Goal: Task Accomplishment & Management: Use online tool/utility

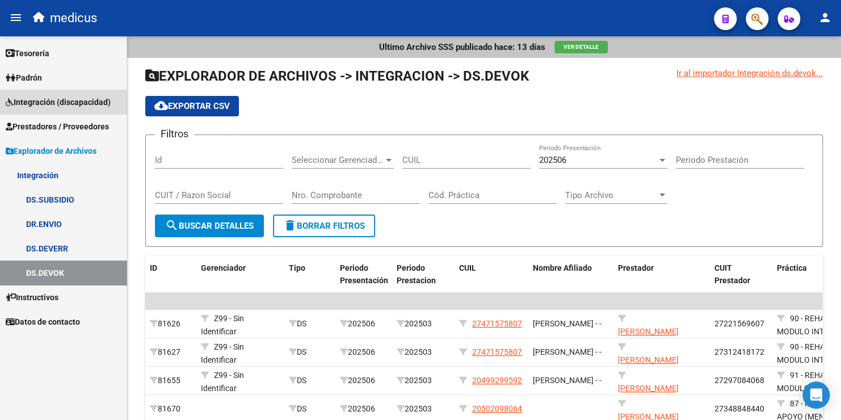
click at [48, 104] on span "Integración (discapacidad)" at bounding box center [58, 102] width 105 height 12
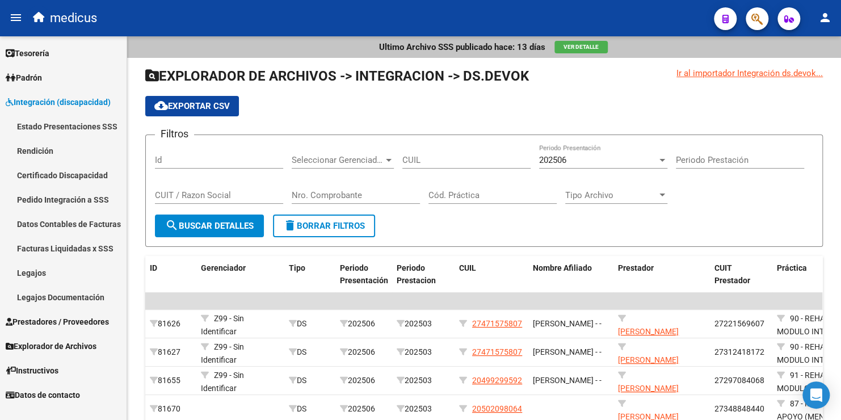
click at [53, 152] on link "Rendición" at bounding box center [63, 150] width 127 height 24
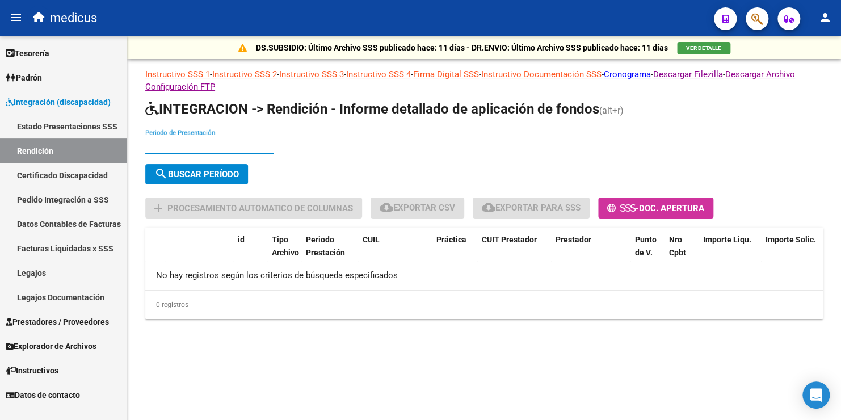
click at [150, 145] on input "Periodo de Presentación" at bounding box center [209, 145] width 128 height 10
type input "202504"
click at [214, 169] on span "search Buscar Período" at bounding box center [196, 174] width 85 height 10
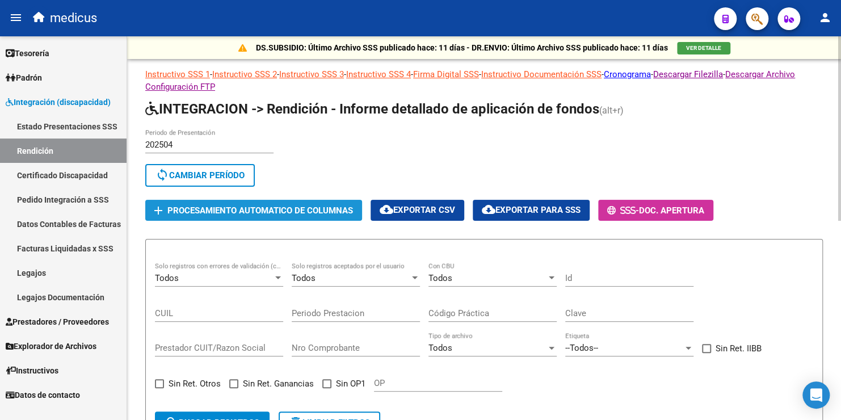
click at [268, 205] on span "Procesamiento automatico de columnas" at bounding box center [260, 210] width 186 height 10
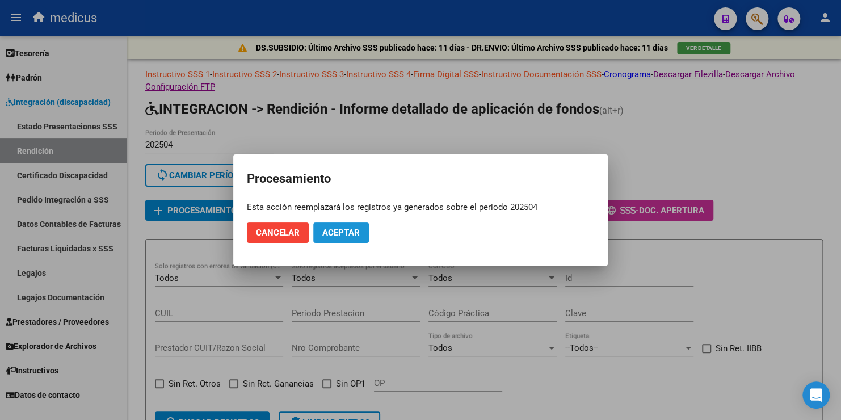
click at [340, 228] on span "Aceptar" at bounding box center [340, 233] width 37 height 10
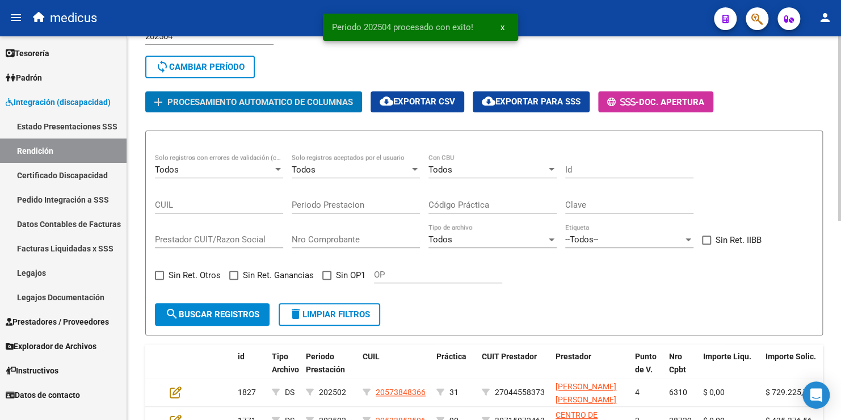
scroll to position [113, 0]
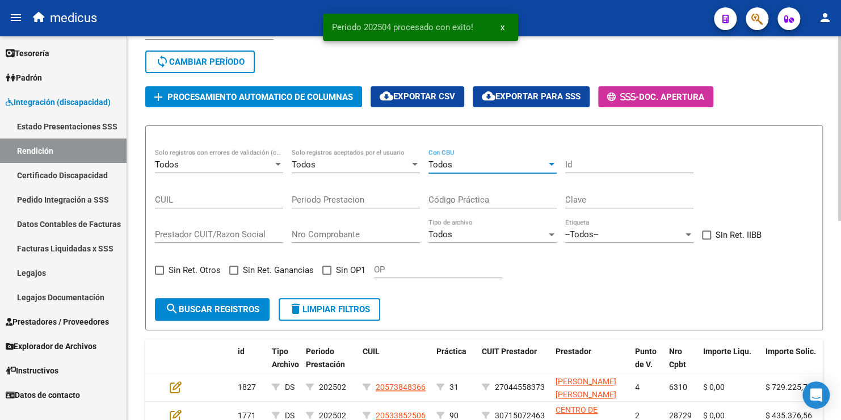
click at [452, 163] on div "Todos" at bounding box center [487, 164] width 118 height 10
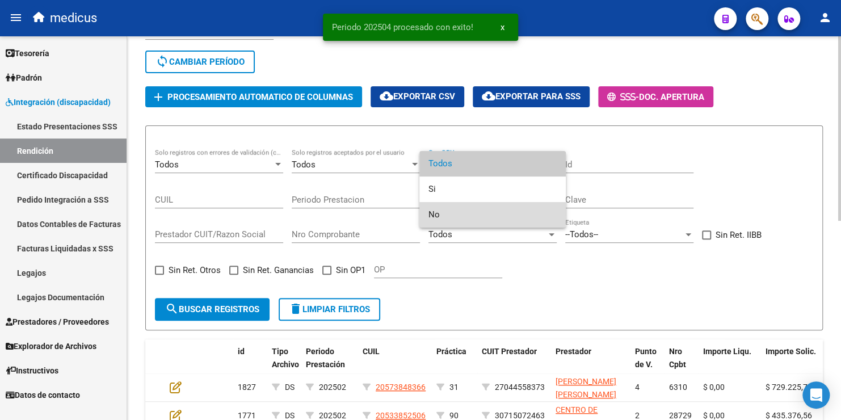
click at [437, 213] on span "No" at bounding box center [492, 215] width 128 height 26
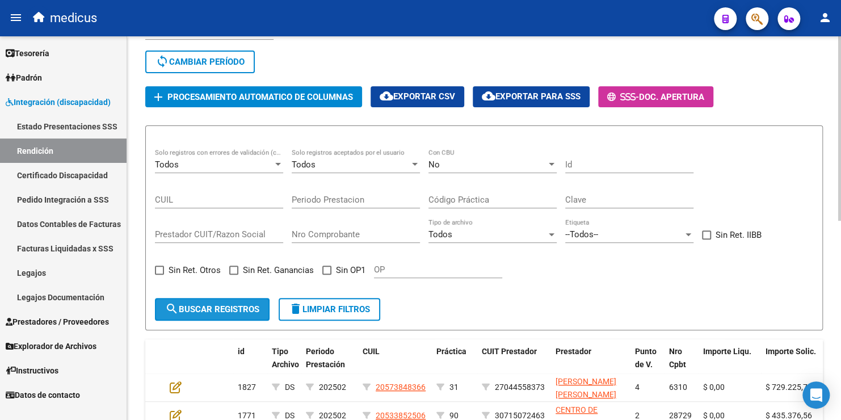
click at [215, 306] on span "search Buscar registros" at bounding box center [212, 309] width 94 height 10
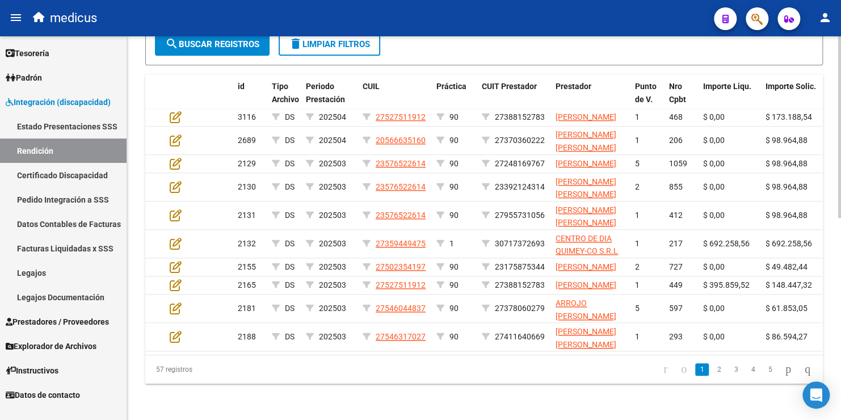
scroll to position [340, 0]
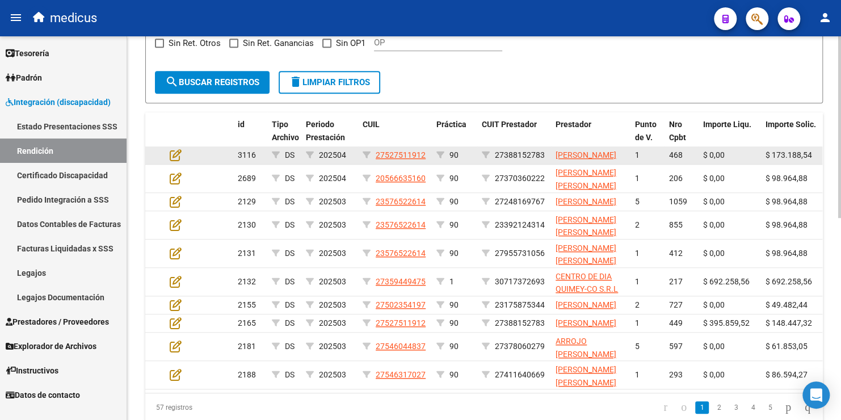
drag, startPoint x: 377, startPoint y: 156, endPoint x: 405, endPoint y: 167, distance: 30.3
click at [406, 164] on datatable-body-cell "27527511912" at bounding box center [395, 155] width 74 height 18
drag, startPoint x: 405, startPoint y: 167, endPoint x: 545, endPoint y: 156, distance: 140.6
click at [545, 156] on div "27388152783" at bounding box center [514, 155] width 65 height 13
copy span "27388152783"
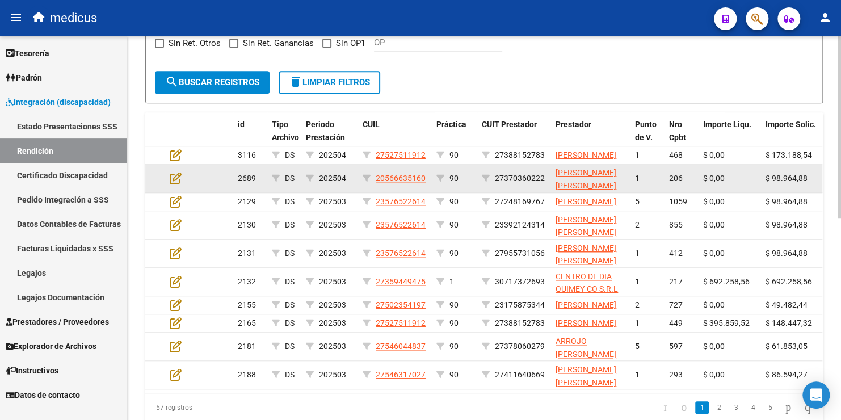
drag, startPoint x: 499, startPoint y: 184, endPoint x: 519, endPoint y: 180, distance: 20.3
click at [519, 180] on div "27370360222" at bounding box center [514, 178] width 65 height 13
drag, startPoint x: 519, startPoint y: 180, endPoint x: 545, endPoint y: 184, distance: 27.0
click at [545, 184] on div "27370360222" at bounding box center [514, 178] width 65 height 13
copy div "27370360222"
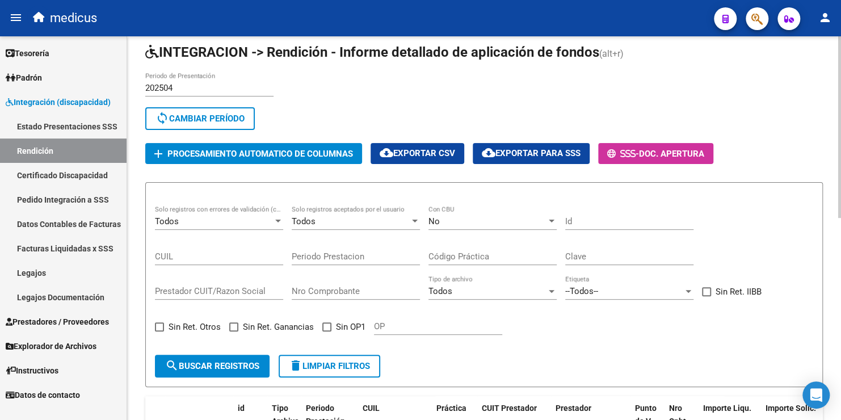
scroll to position [57, 0]
click at [252, 286] on input "Prestador CUIT/Razon Social" at bounding box center [219, 291] width 128 height 10
paste input "27922923529"
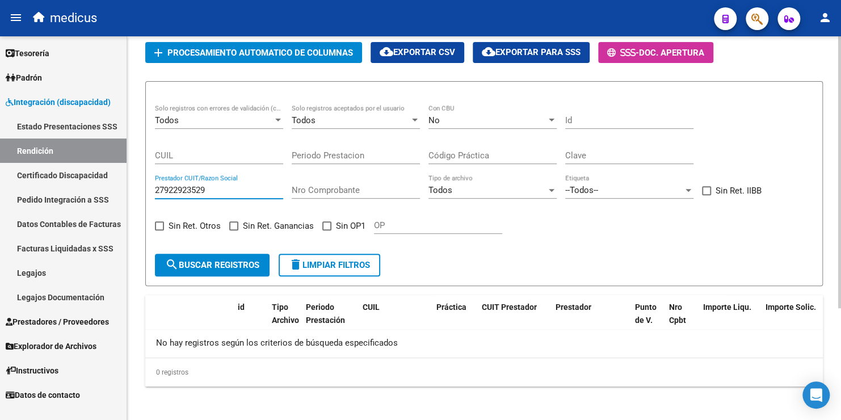
scroll to position [101, 0]
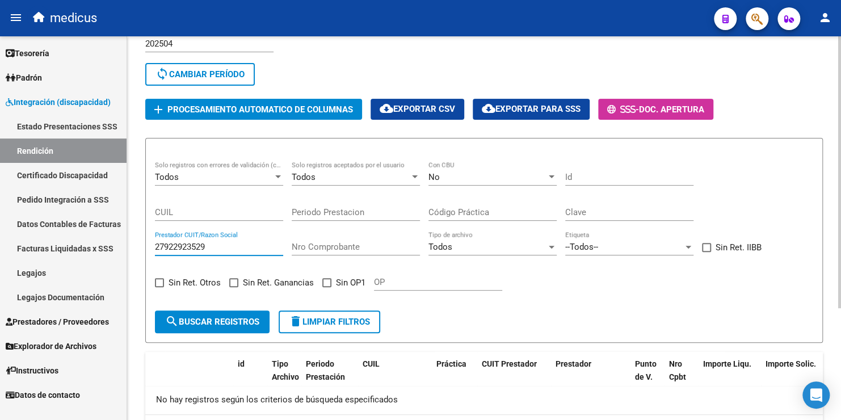
click at [475, 175] on div "No" at bounding box center [487, 177] width 118 height 10
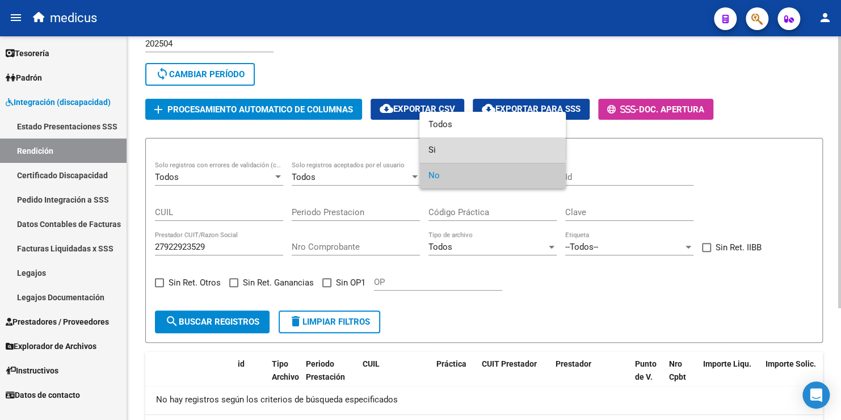
drag, startPoint x: 453, startPoint y: 142, endPoint x: 426, endPoint y: 157, distance: 31.0
click at [453, 142] on span "Si" at bounding box center [492, 150] width 128 height 26
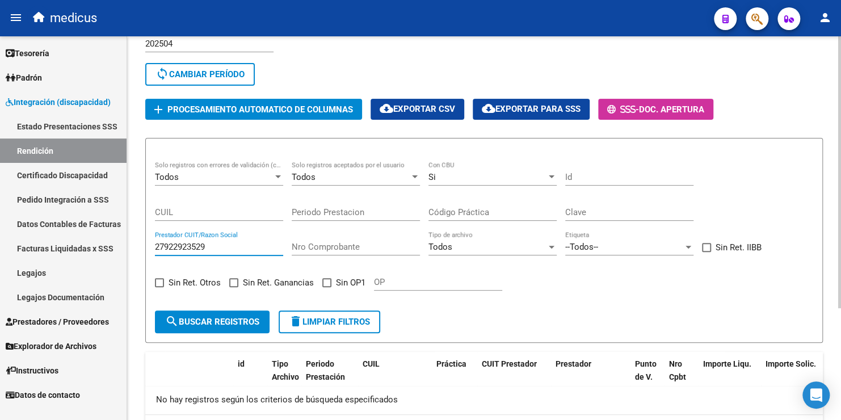
click at [221, 245] on input "27922923529" at bounding box center [219, 247] width 128 height 10
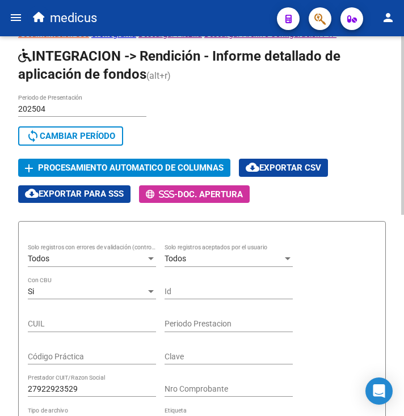
scroll to position [214, 0]
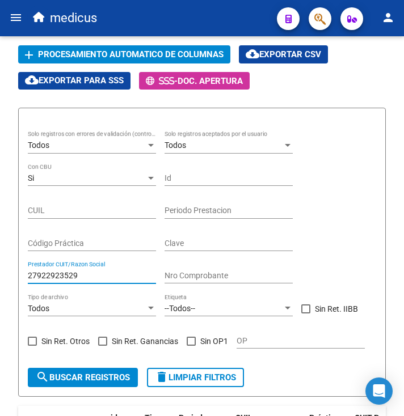
drag, startPoint x: 80, startPoint y: 288, endPoint x: 12, endPoint y: 226, distance: 91.2
click at [0, 301] on html "menu medicus person Firma Express Tesorería Extractos Procesados (csv) Extracto…" at bounding box center [202, 208] width 404 height 416
paste input "332792852"
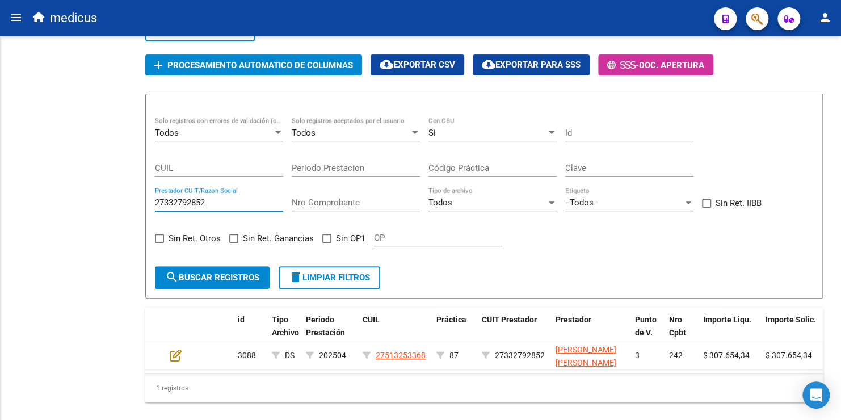
scroll to position [85, 0]
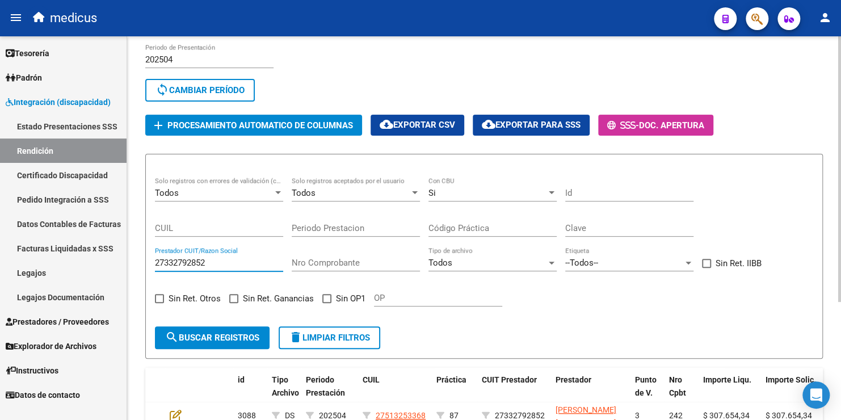
type input "27332792852"
click at [453, 192] on div "Si" at bounding box center [487, 193] width 118 height 10
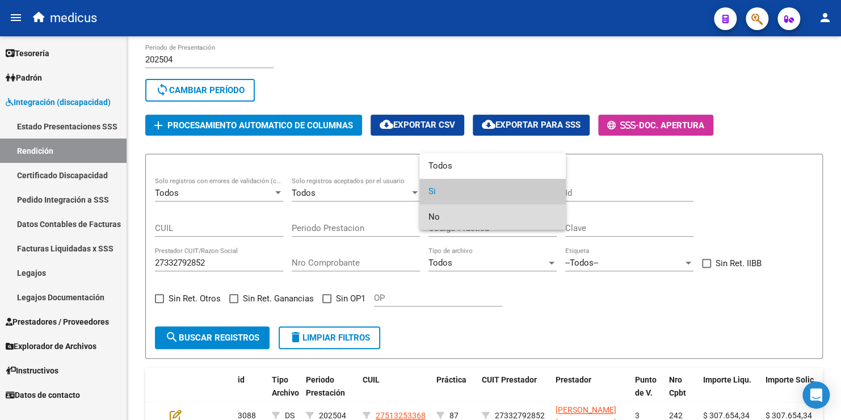
click at [435, 218] on span "No" at bounding box center [492, 217] width 128 height 26
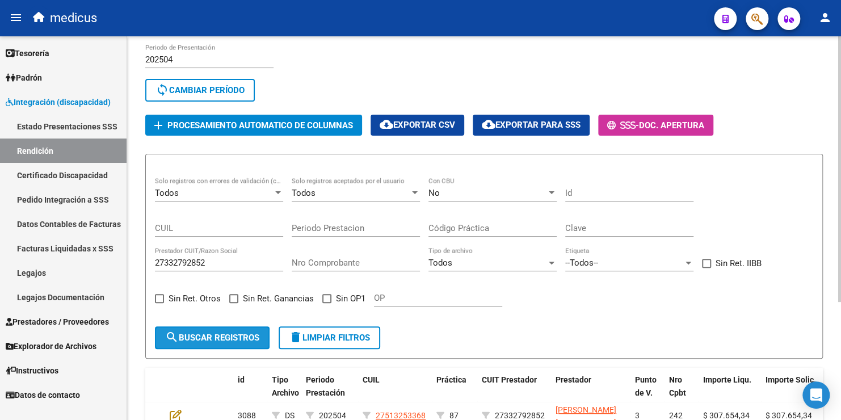
click at [212, 334] on span "search Buscar registros" at bounding box center [212, 337] width 94 height 10
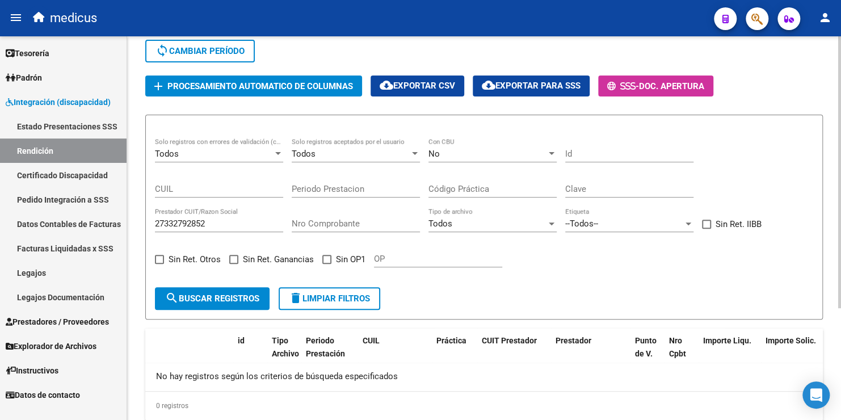
scroll to position [158, 0]
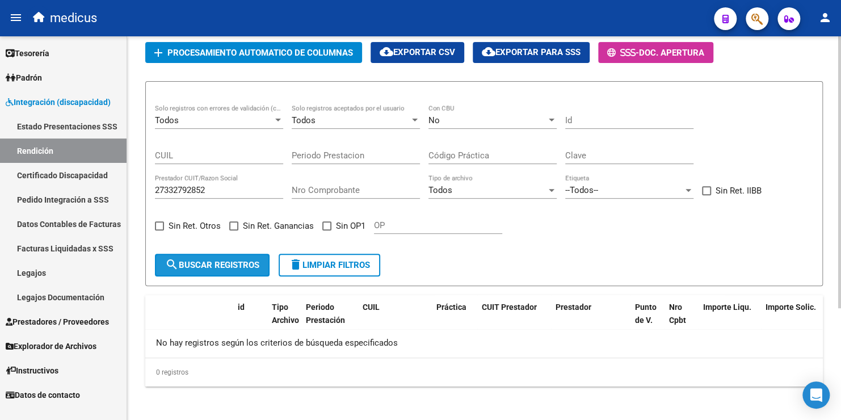
click at [224, 264] on span "search Buscar registros" at bounding box center [212, 265] width 94 height 10
drag, startPoint x: 227, startPoint y: 211, endPoint x: 224, endPoint y: 198, distance: 13.4
click at [227, 212] on div "Todos Solo registros con errores de validación (control 623 instructivo de rend…" at bounding box center [484, 174] width 658 height 140
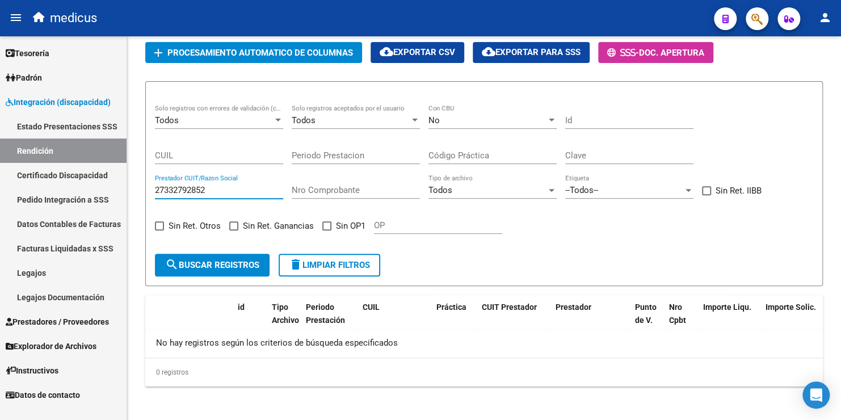
drag, startPoint x: 217, startPoint y: 186, endPoint x: -10, endPoint y: 208, distance: 228.5
click at [0, 208] on html "menu medicus person Firma Express Tesorería Extractos Procesados (csv) Extracto…" at bounding box center [420, 210] width 841 height 420
click at [193, 254] on button "search Buscar registros" at bounding box center [212, 265] width 115 height 23
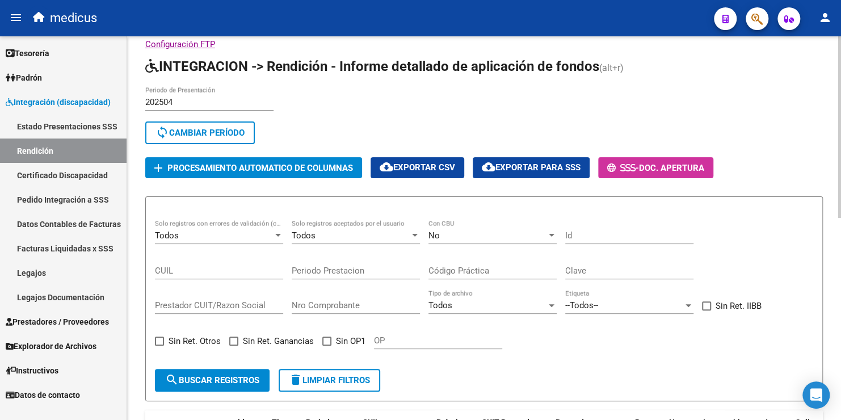
scroll to position [0, 0]
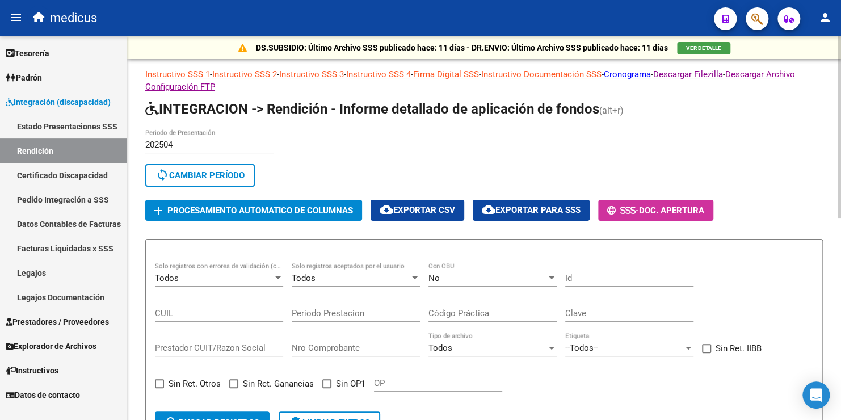
click at [432, 209] on span "cloud_download Exportar CSV" at bounding box center [417, 210] width 75 height 10
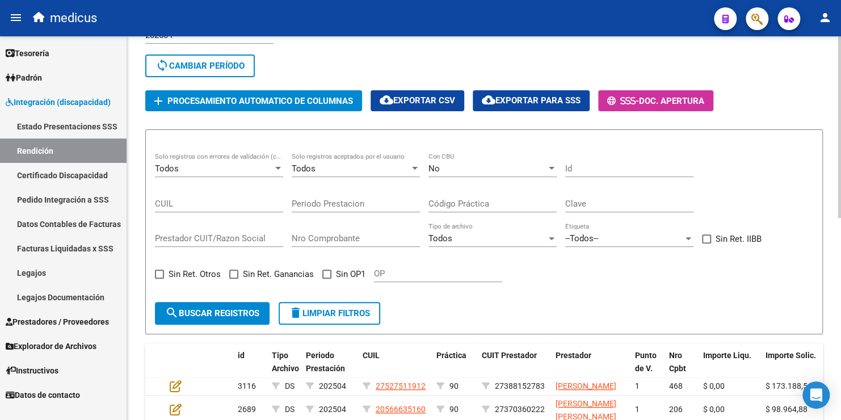
scroll to position [113, 0]
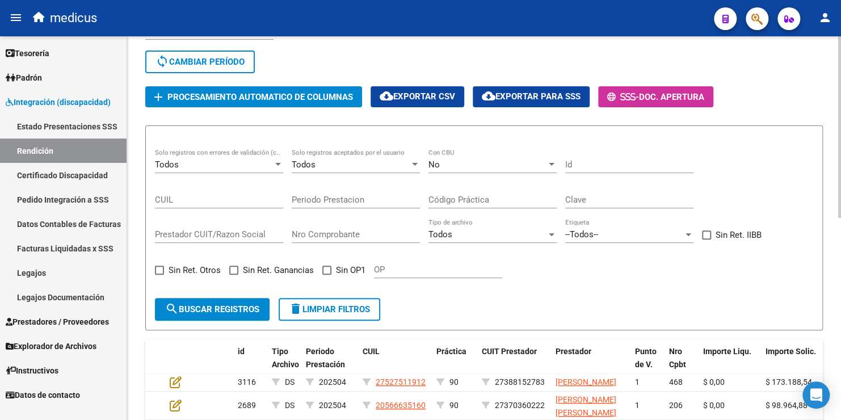
click at [325, 267] on span at bounding box center [326, 270] width 9 height 9
click at [326, 275] on input "Sin OP1" at bounding box center [326, 275] width 1 height 1
checkbox input "true"
click at [237, 309] on span "search Buscar registros" at bounding box center [212, 309] width 94 height 10
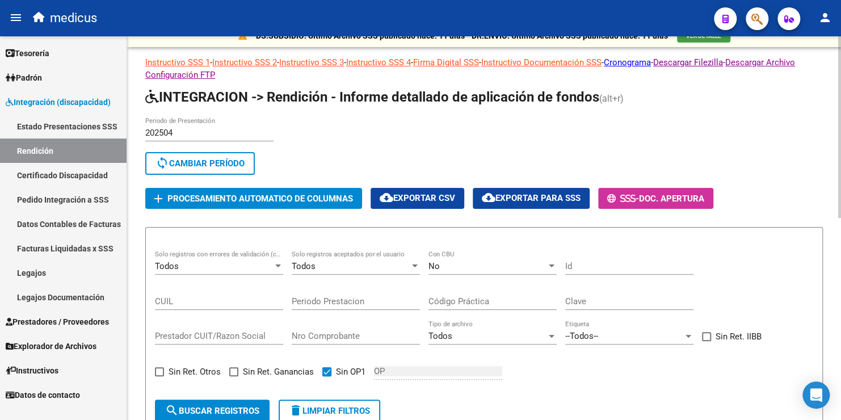
scroll to position [0, 0]
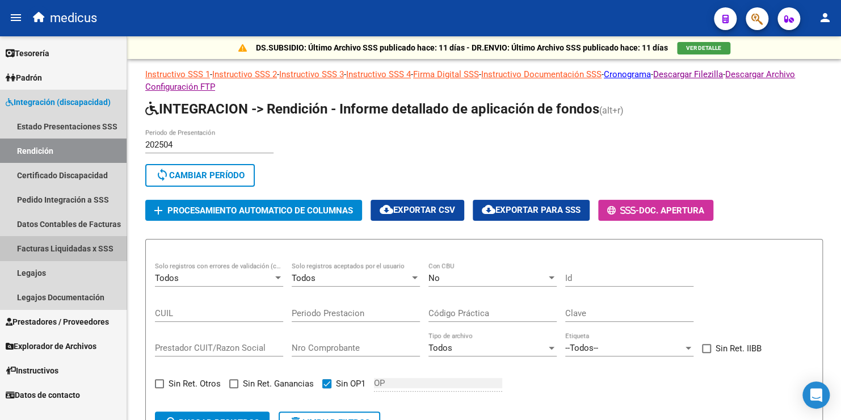
click at [68, 251] on link "Facturas Liquidadas x SSS" at bounding box center [63, 248] width 127 height 24
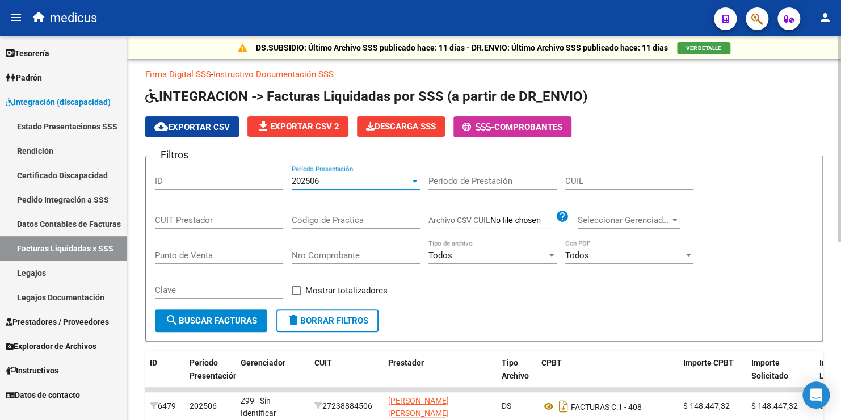
click at [341, 179] on div "202506" at bounding box center [351, 181] width 118 height 10
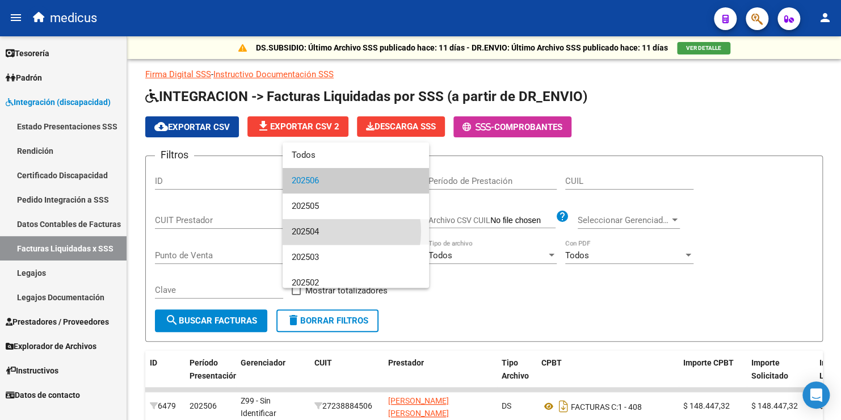
click at [331, 231] on span "202504" at bounding box center [356, 232] width 128 height 26
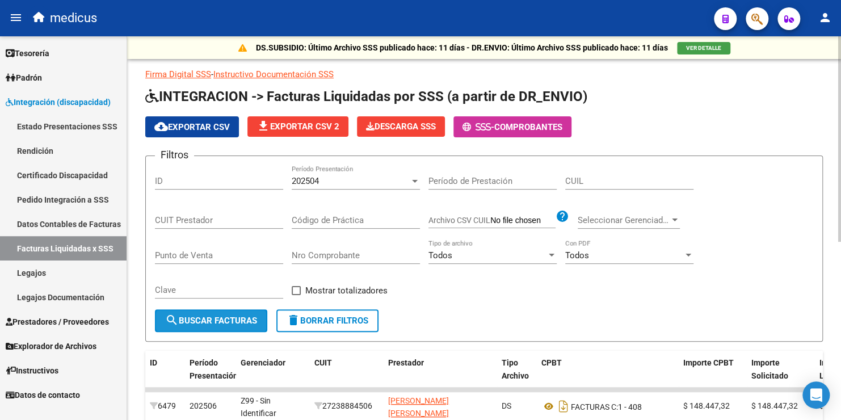
click at [220, 319] on span "search Buscar Facturas" at bounding box center [211, 320] width 92 height 10
click at [218, 320] on span "search Buscar Facturas" at bounding box center [211, 320] width 92 height 10
drag, startPoint x: 199, startPoint y: 127, endPoint x: 195, endPoint y: 134, distance: 8.7
click at [197, 129] on span "cloud_download Exportar CSV" at bounding box center [191, 127] width 75 height 10
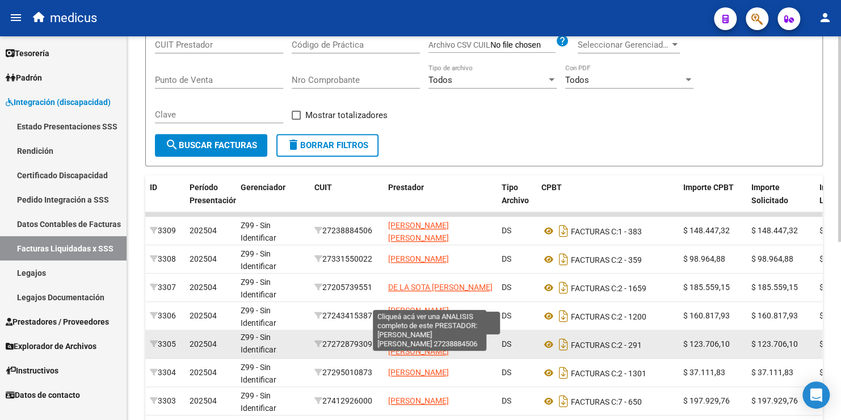
scroll to position [227, 0]
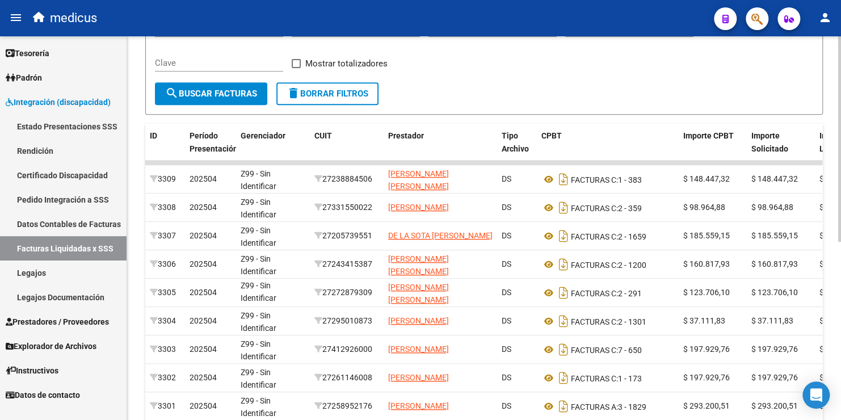
click at [489, 70] on div "Filtros ID 202504 Período Presentación Período de Prestación CUIL CUIT Prestado…" at bounding box center [484, 10] width 658 height 144
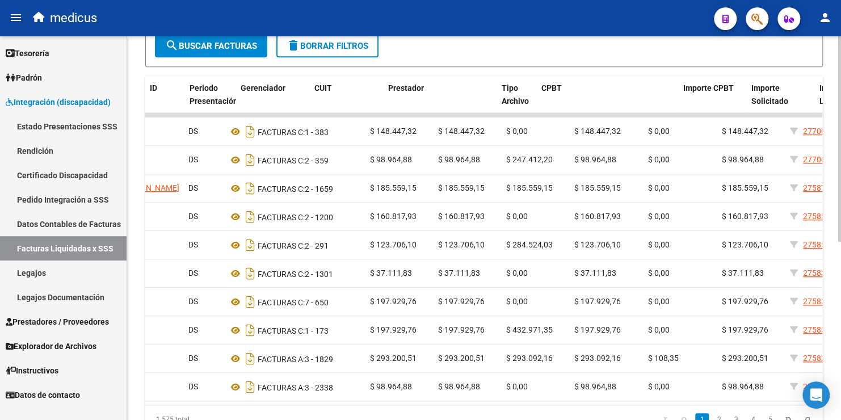
scroll to position [0, 0]
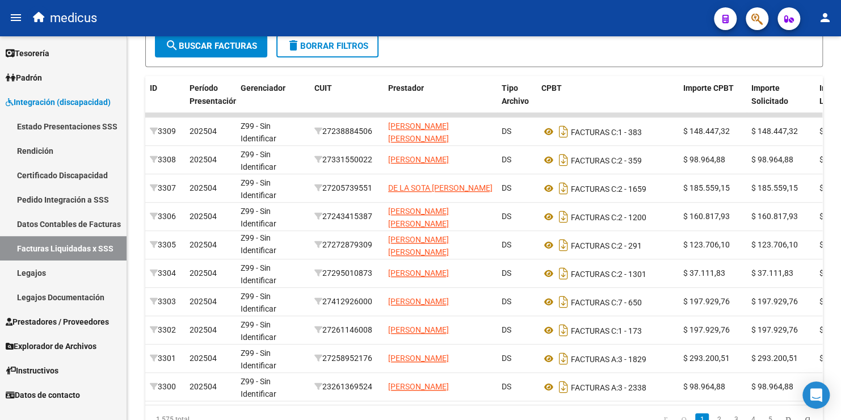
click at [48, 155] on link "Rendición" at bounding box center [63, 150] width 127 height 24
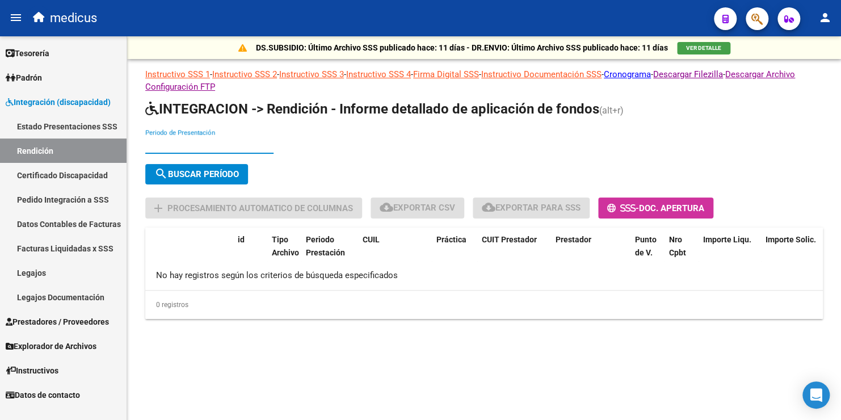
click at [229, 145] on input "Periodo de Presentación" at bounding box center [209, 145] width 128 height 10
type input "202504"
click at [223, 172] on span "search Buscar Período" at bounding box center [196, 174] width 85 height 10
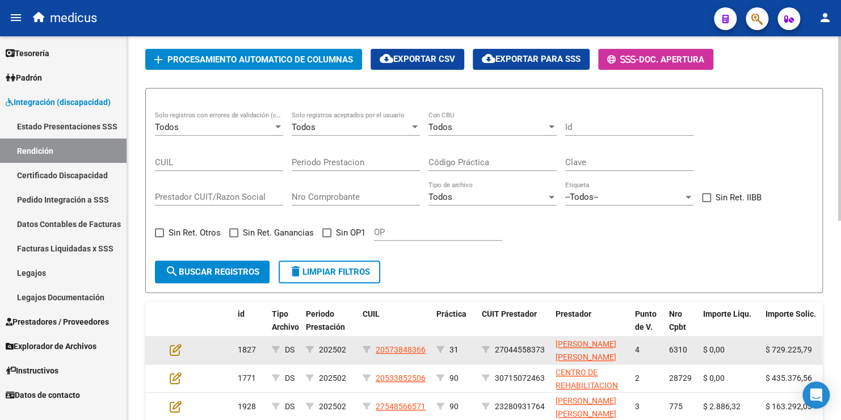
scroll to position [170, 0]
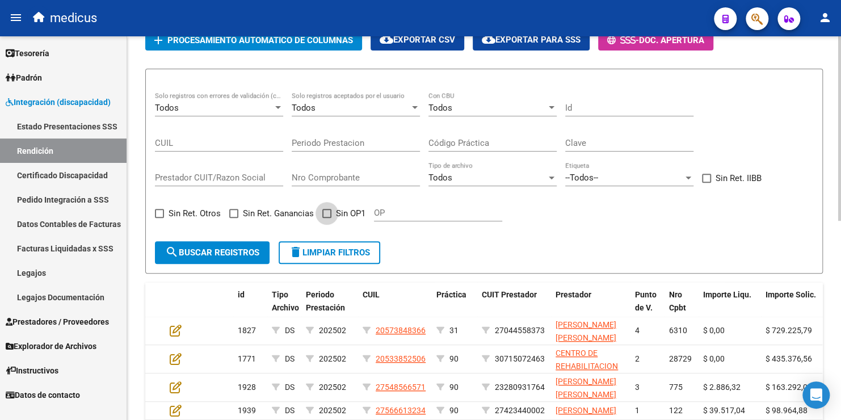
click at [327, 211] on span at bounding box center [326, 213] width 9 height 9
click at [327, 218] on input "Sin OP1" at bounding box center [326, 218] width 1 height 1
checkbox input "true"
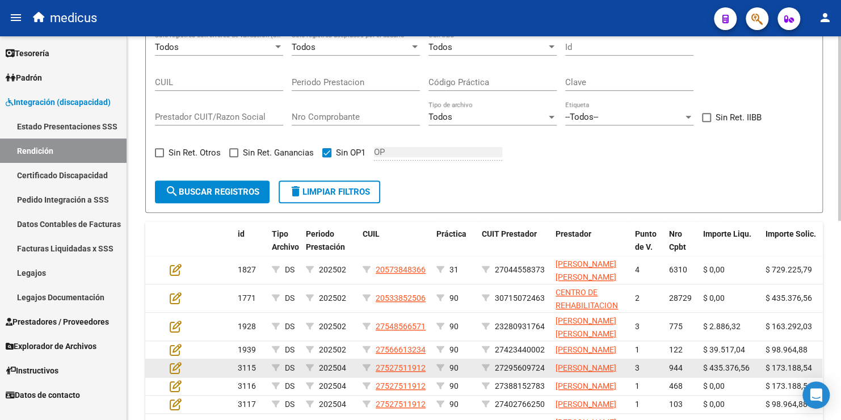
scroll to position [227, 0]
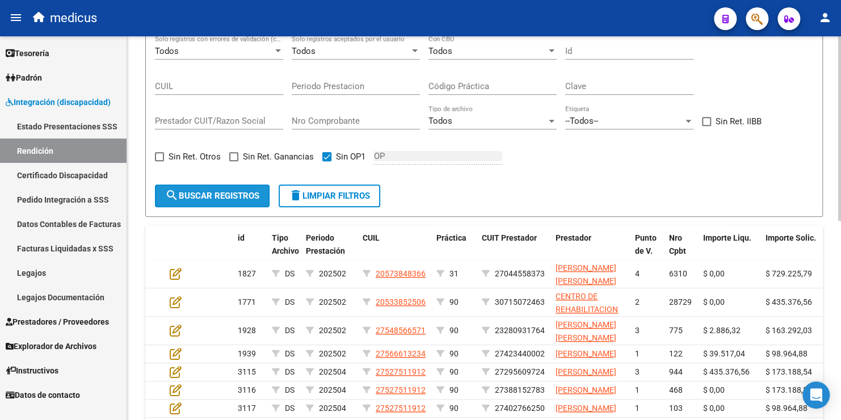
click at [228, 191] on span "search Buscar registros" at bounding box center [212, 196] width 94 height 10
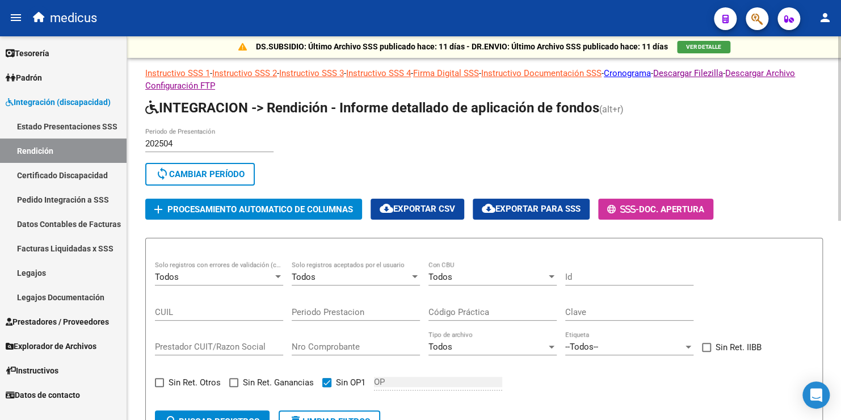
scroll to position [0, 0]
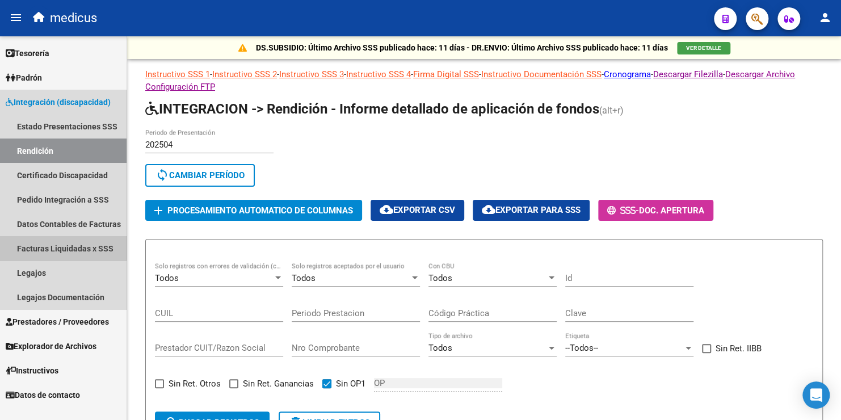
click at [59, 246] on link "Facturas Liquidadas x SSS" at bounding box center [63, 248] width 127 height 24
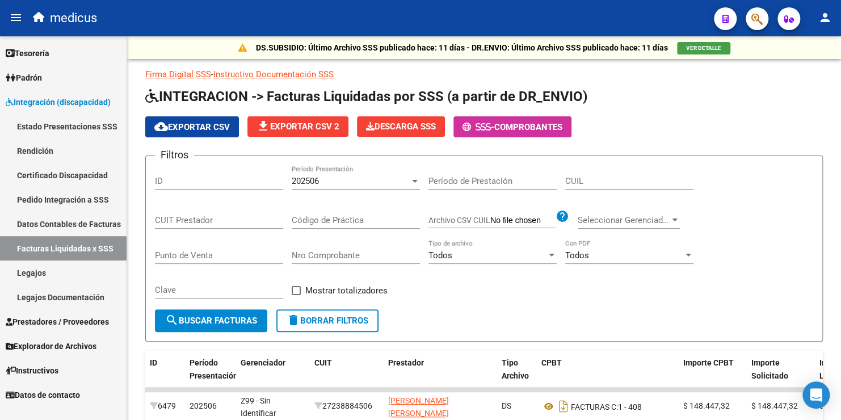
click at [47, 223] on link "Datos Contables de Facturas" at bounding box center [63, 224] width 127 height 24
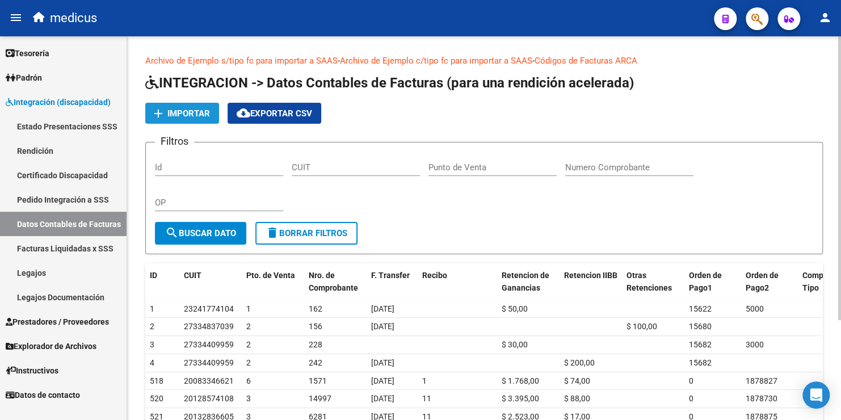
click at [191, 114] on span "Importar" at bounding box center [188, 113] width 43 height 10
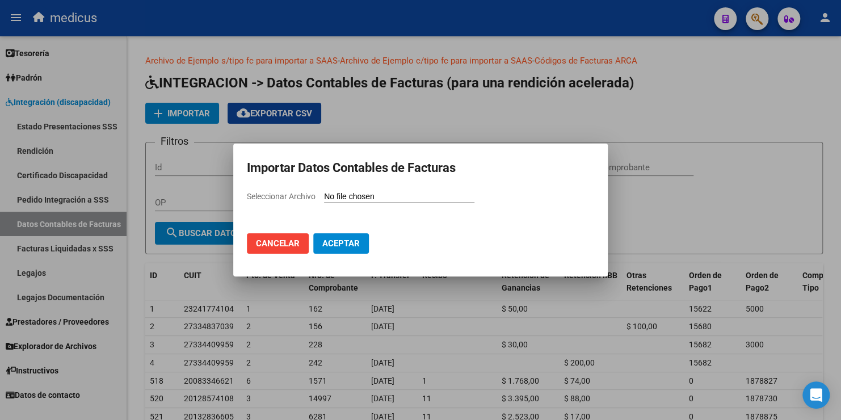
click at [382, 193] on input "Seleccionar Archivo" at bounding box center [399, 197] width 150 height 11
type input "C:\fakepath\rendicion_mayo_25 1.csv"
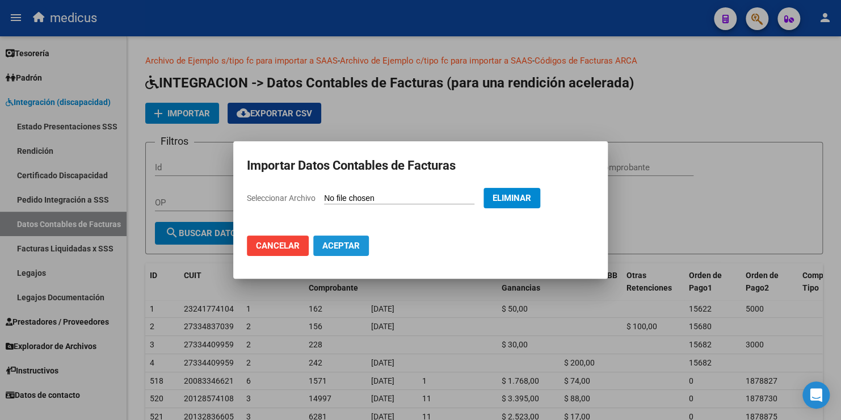
click at [339, 247] on span "Aceptar" at bounding box center [340, 246] width 37 height 10
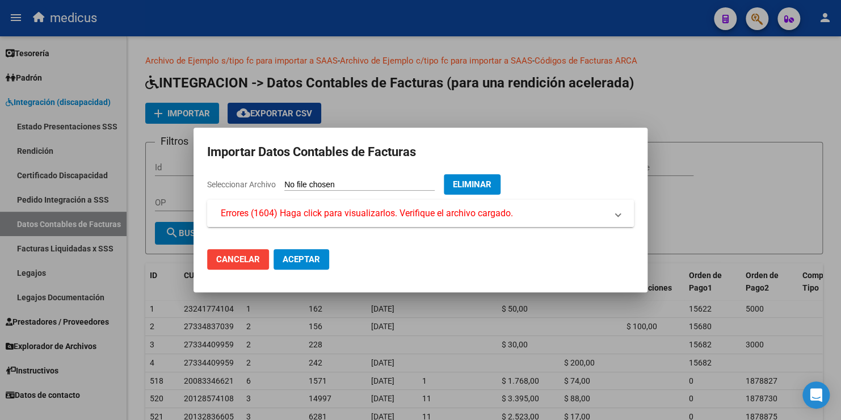
click at [284, 213] on span "Errores (1604) Haga click para visualizarlos. Verifique el archivo cargado." at bounding box center [367, 214] width 292 height 14
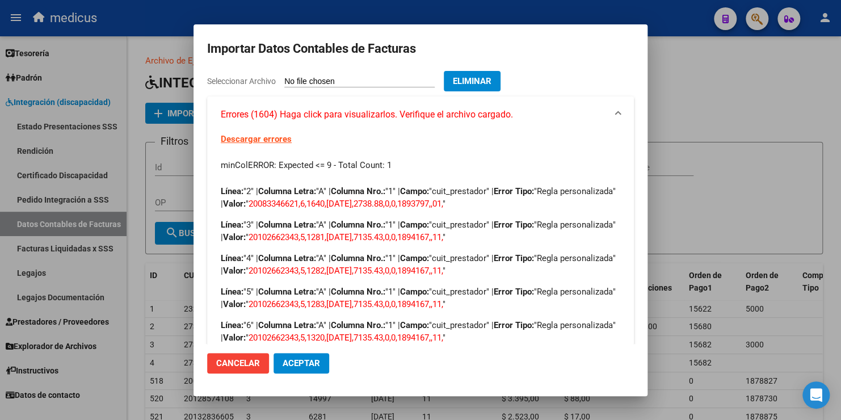
click at [267, 139] on link "Descargar errores" at bounding box center [256, 139] width 71 height 10
click at [461, 41] on h2 "Importar Datos Contables de Facturas" at bounding box center [420, 49] width 427 height 22
click at [167, 151] on div at bounding box center [420, 210] width 841 height 420
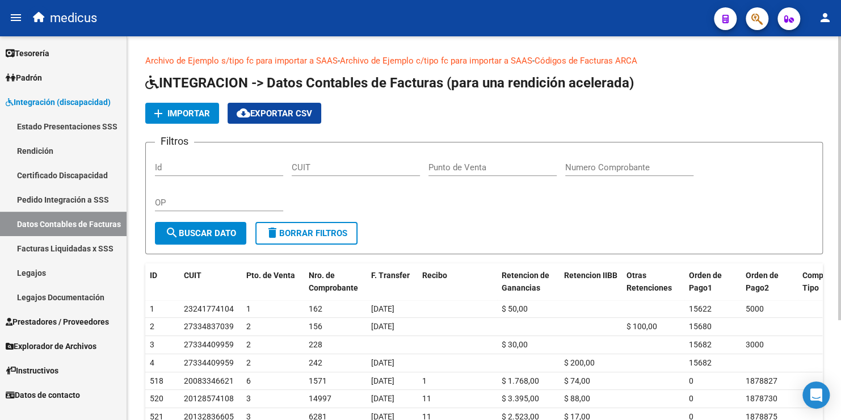
click at [191, 112] on span "Importar" at bounding box center [188, 113] width 43 height 10
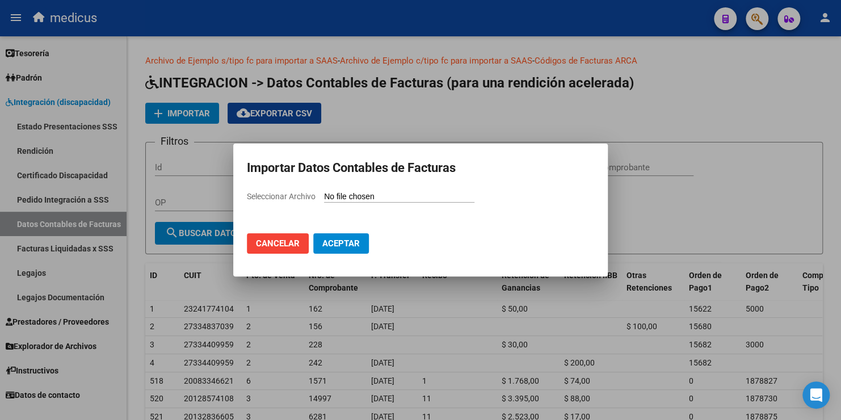
click at [355, 188] on mat-dialog-container "Importar Datos Contables de Facturas Seleccionar Archivo Cancelar Aceptar" at bounding box center [420, 210] width 374 height 133
click at [356, 192] on input "Seleccionar Archivo" at bounding box center [399, 197] width 150 height 11
type input "C:\fakepath\rendicion_mayo_25 1.csv"
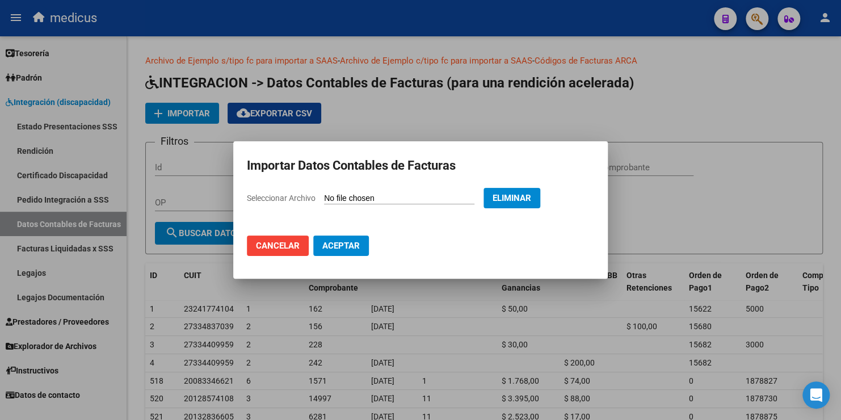
click at [356, 241] on span "Aceptar" at bounding box center [340, 246] width 37 height 10
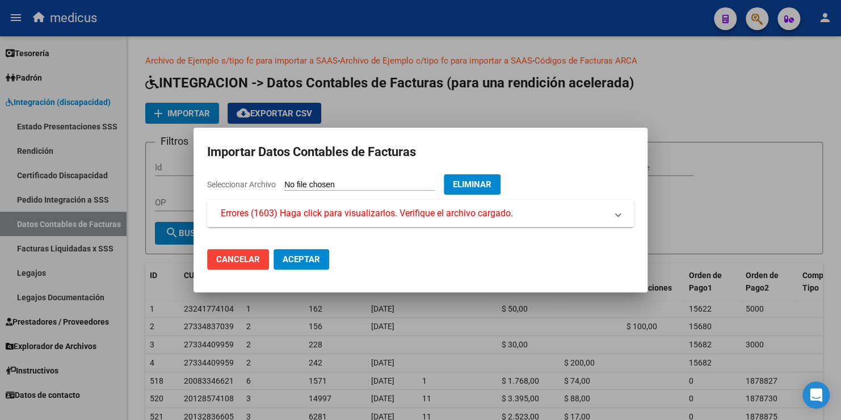
click at [355, 209] on span "Errores (1603) Haga click para visualizarlos. Verifique el archivo cargado." at bounding box center [367, 214] width 292 height 14
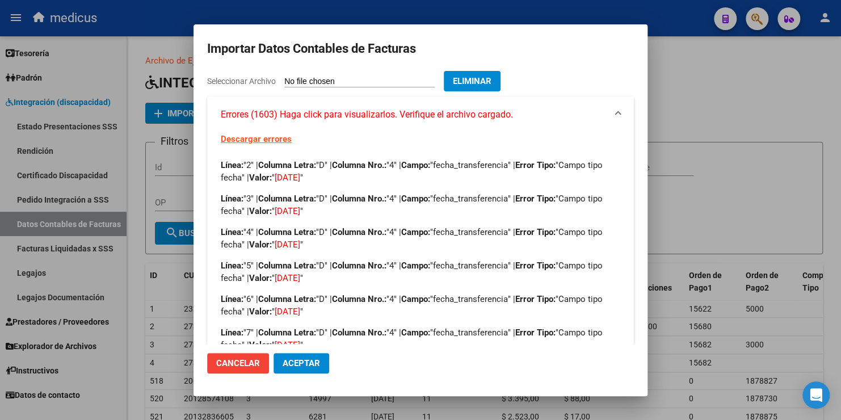
click at [600, 49] on h2 "Importar Datos Contables de Facturas" at bounding box center [420, 49] width 427 height 22
click at [231, 361] on span "Cancelar" at bounding box center [238, 363] width 44 height 10
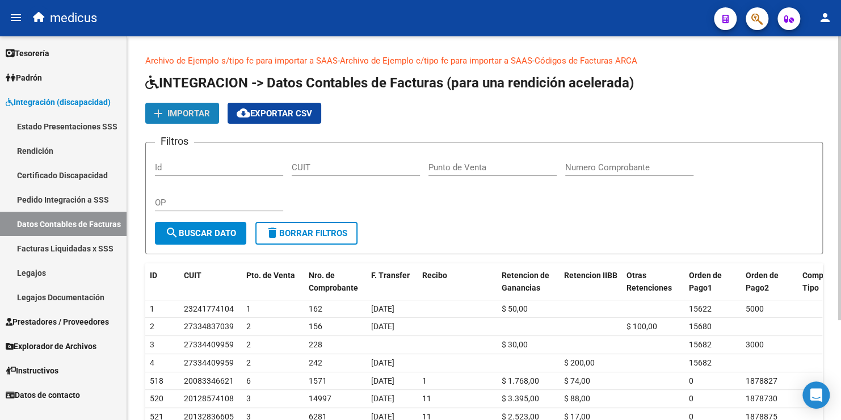
click at [200, 111] on span "Importar" at bounding box center [188, 113] width 43 height 10
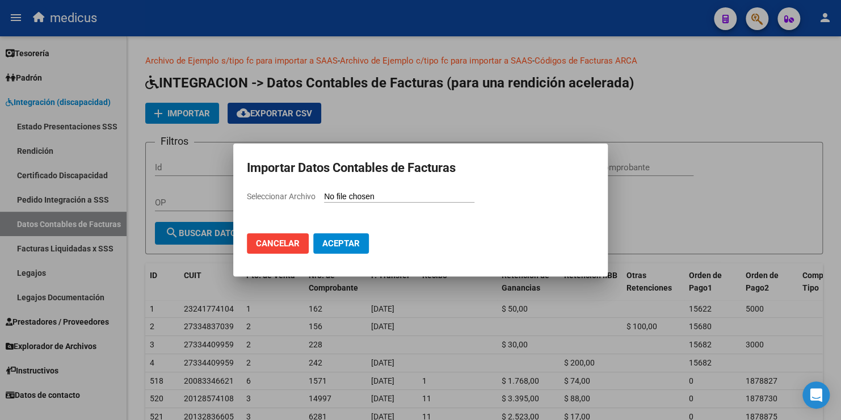
click at [378, 192] on input "Seleccionar Archivo" at bounding box center [399, 197] width 150 height 11
type input "C:\fakepath\rendicion_mayo_25 1.csv"
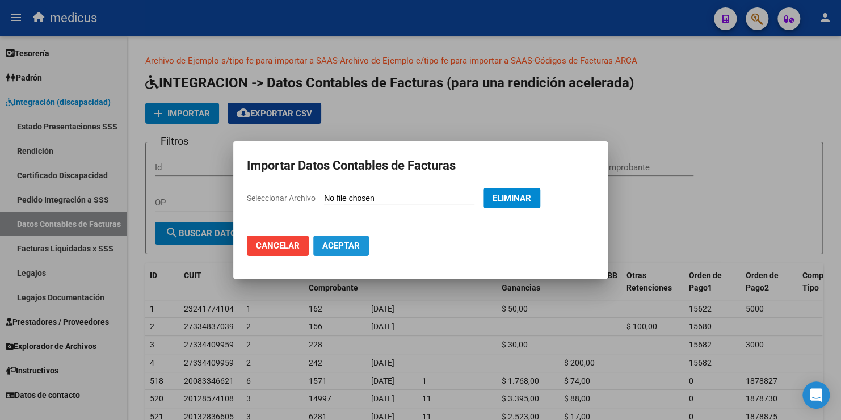
click at [353, 245] on span "Aceptar" at bounding box center [340, 246] width 37 height 10
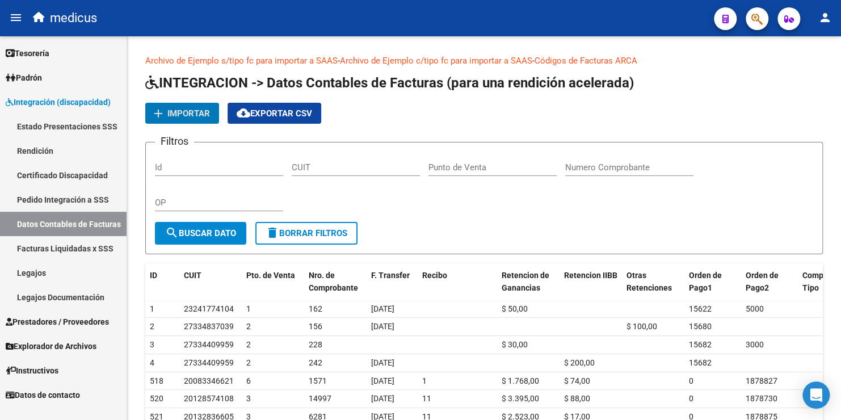
click at [32, 152] on link "Rendición" at bounding box center [63, 150] width 127 height 24
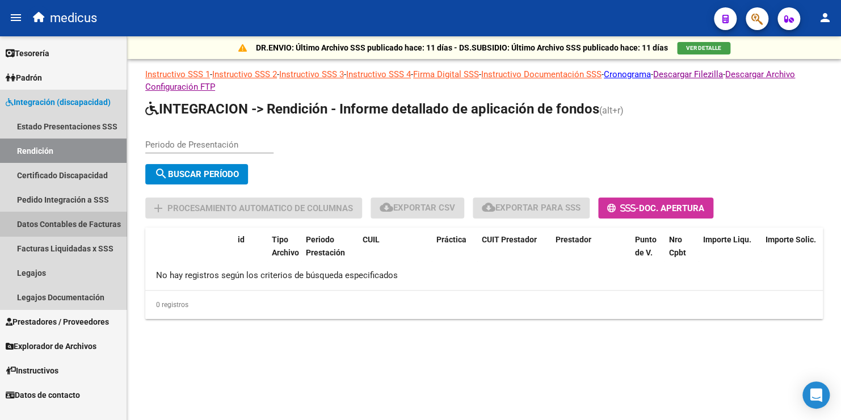
click at [58, 226] on link "Datos Contables de Facturas" at bounding box center [63, 224] width 127 height 24
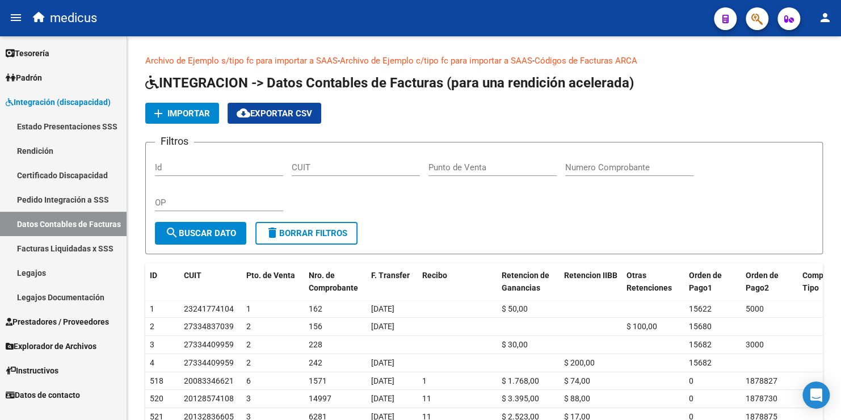
click at [66, 250] on link "Facturas Liquidadas x SSS" at bounding box center [63, 248] width 127 height 24
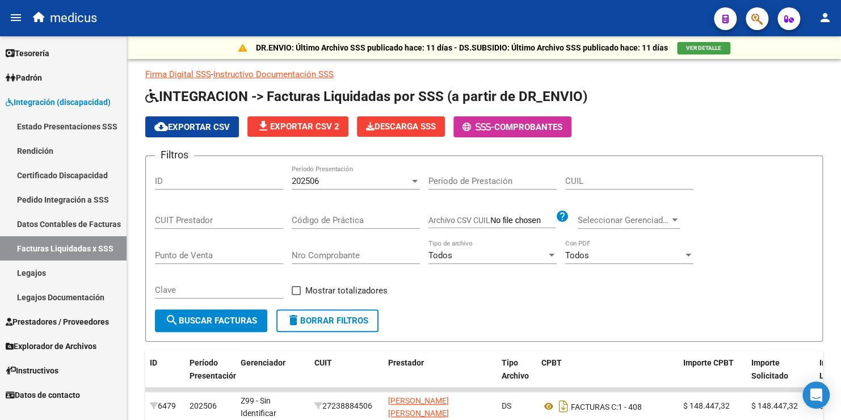
click at [78, 224] on link "Datos Contables de Facturas" at bounding box center [63, 224] width 127 height 24
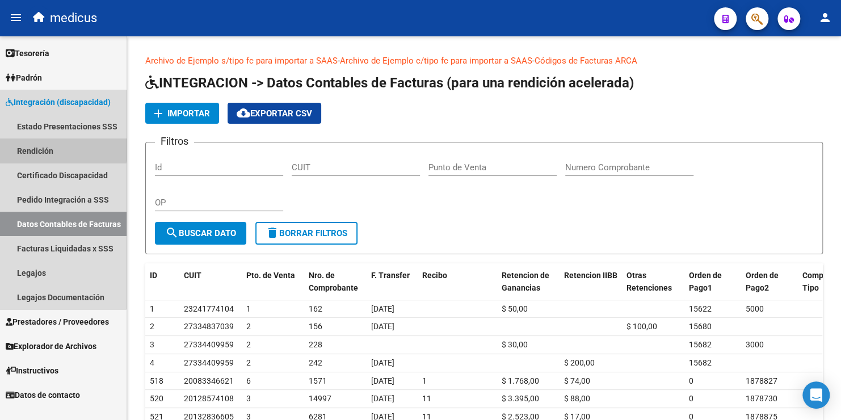
click at [59, 148] on link "Rendición" at bounding box center [63, 150] width 127 height 24
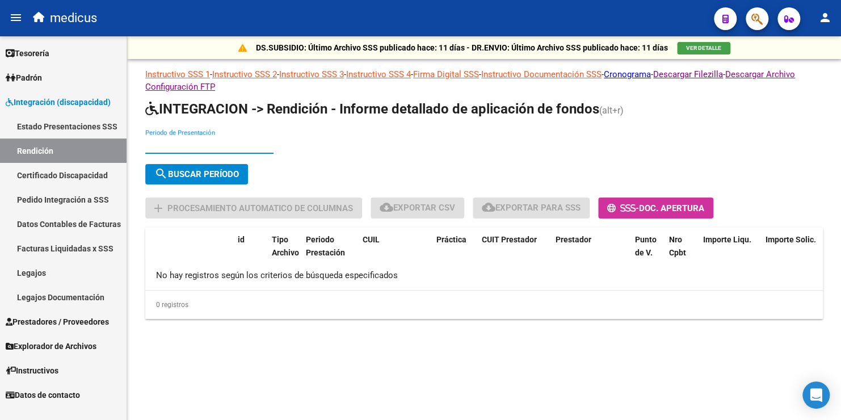
click at [184, 140] on input "Periodo de Presentación" at bounding box center [209, 145] width 128 height 10
type input "202504"
click at [214, 169] on span "search Buscar Período" at bounding box center [196, 174] width 85 height 10
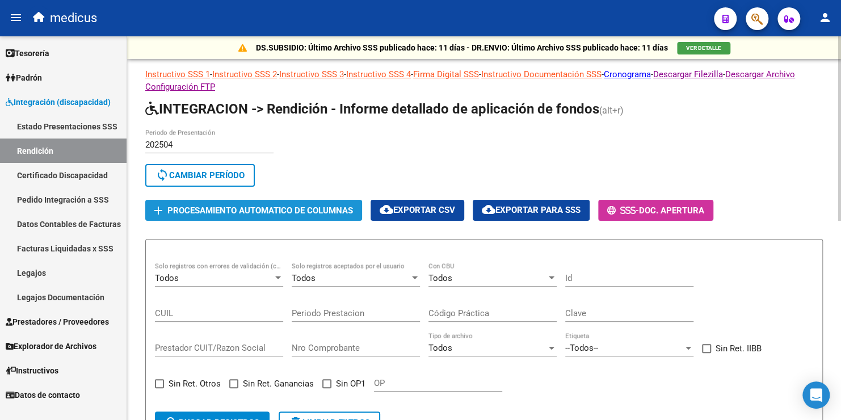
click at [246, 209] on span "Procesamiento automatico de columnas" at bounding box center [260, 210] width 186 height 10
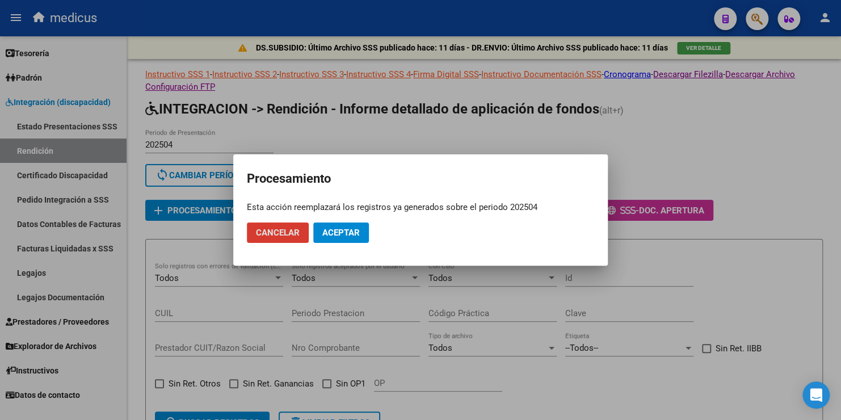
click at [351, 230] on span "Aceptar" at bounding box center [340, 233] width 37 height 10
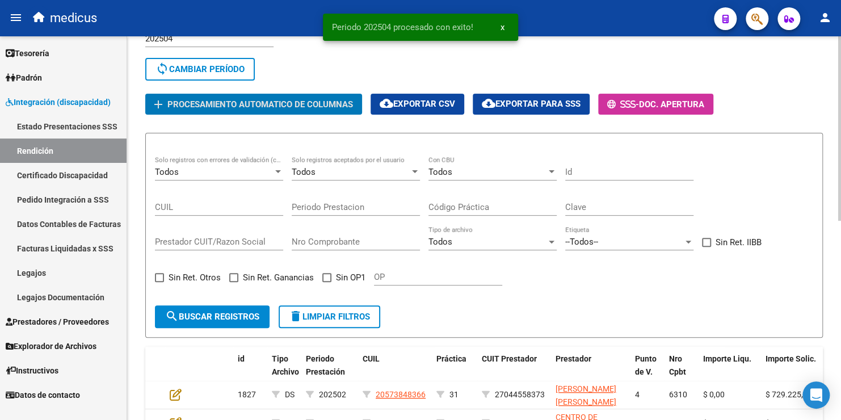
scroll to position [113, 0]
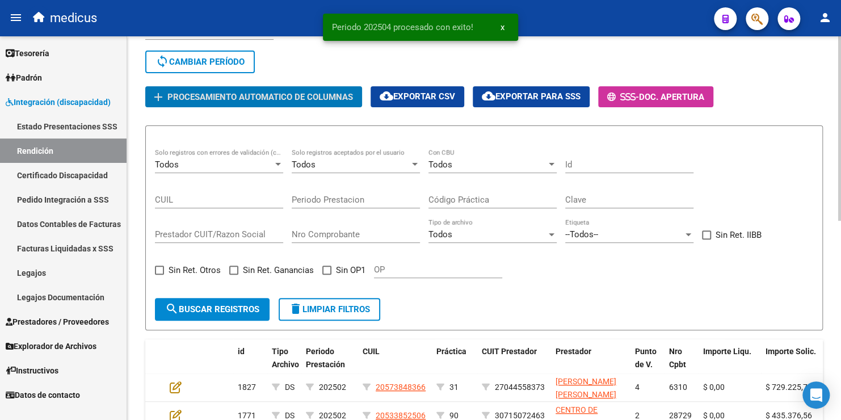
drag, startPoint x: 327, startPoint y: 267, endPoint x: 322, endPoint y: 270, distance: 6.3
click at [326, 267] on span at bounding box center [326, 270] width 9 height 9
click at [326, 275] on input "Sin OP1" at bounding box center [326, 275] width 1 height 1
checkbox input "true"
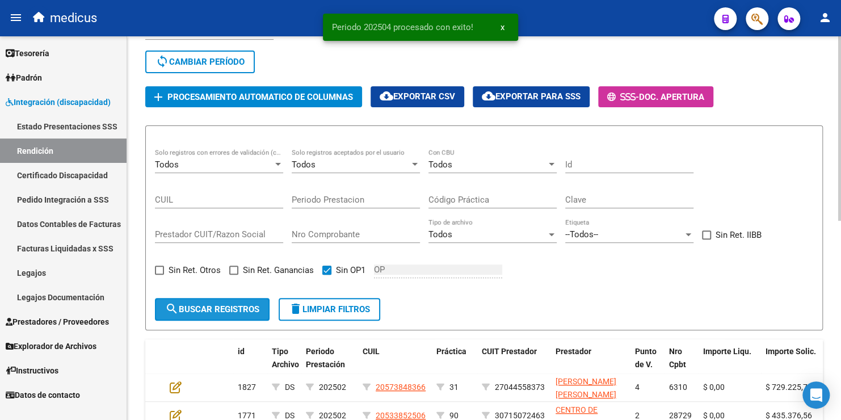
click at [243, 304] on span "search Buscar registros" at bounding box center [212, 309] width 94 height 10
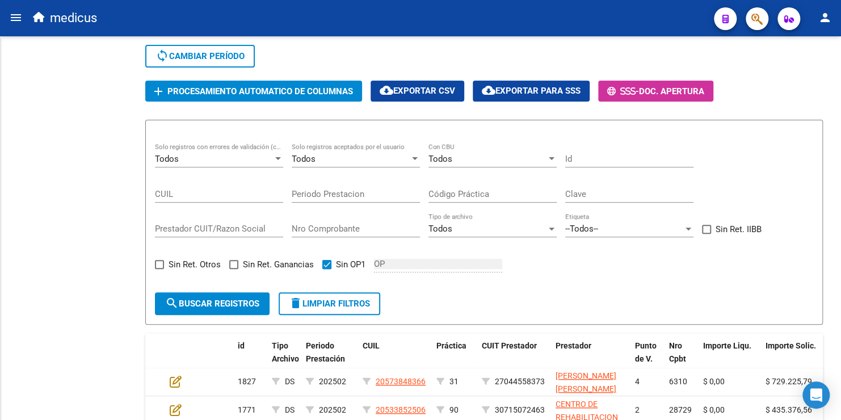
scroll to position [59, 0]
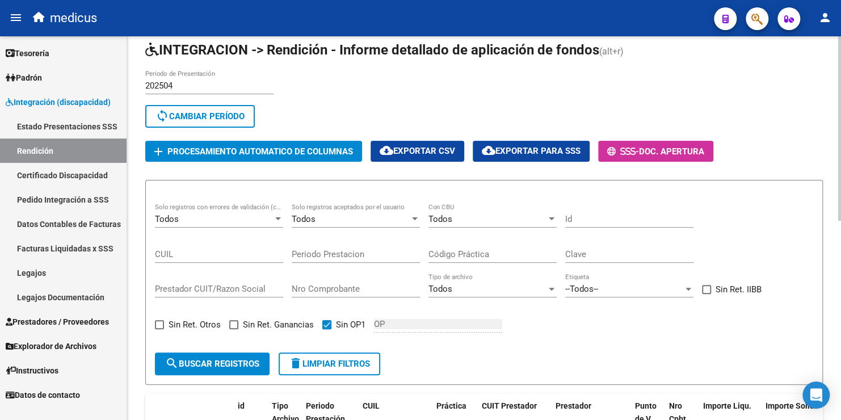
click at [216, 284] on input "Prestador CUIT/Razon Social" at bounding box center [219, 289] width 128 height 10
paste input "20083346621"
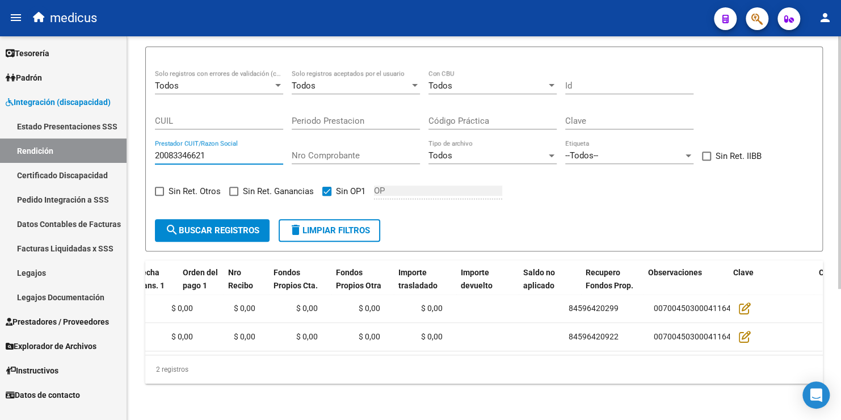
scroll to position [0, 0]
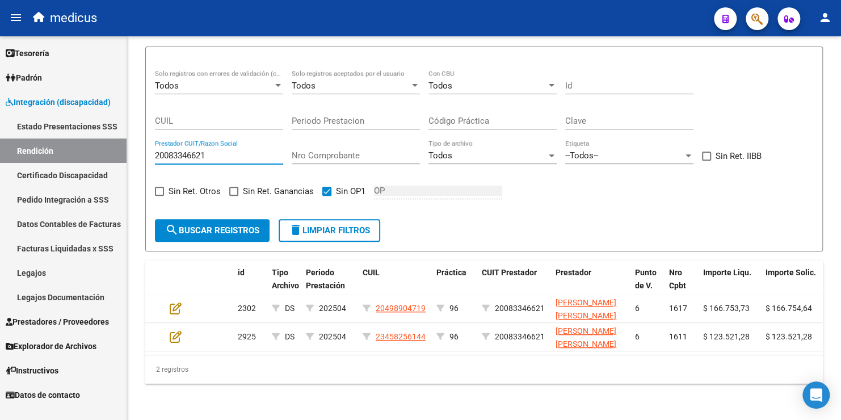
type input "20083346621"
